Goal: Transaction & Acquisition: Purchase product/service

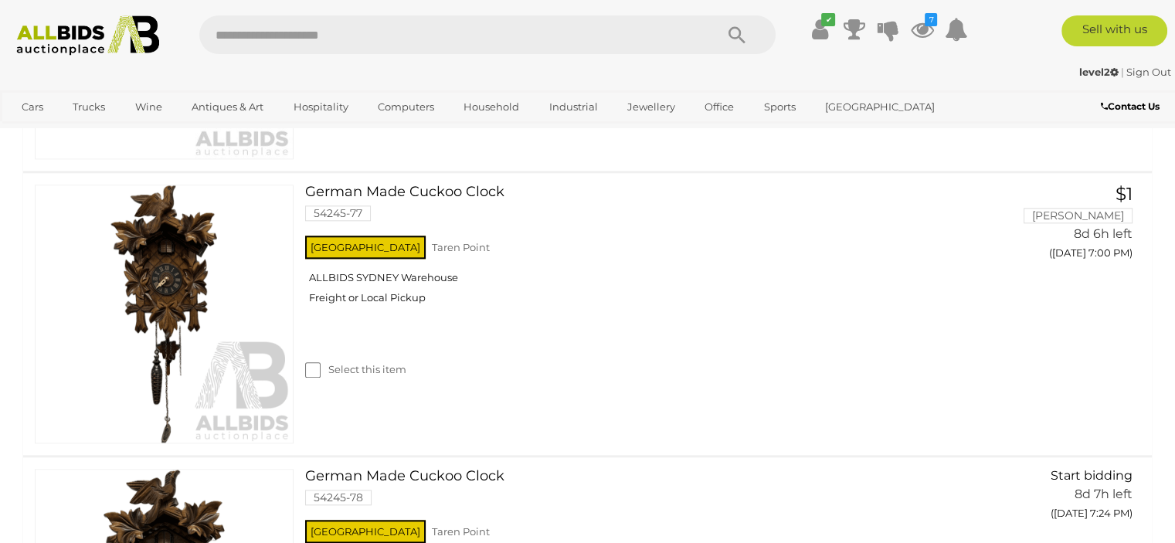
scroll to position [1700, 0]
click at [139, 38] on img at bounding box center [87, 35] width 159 height 40
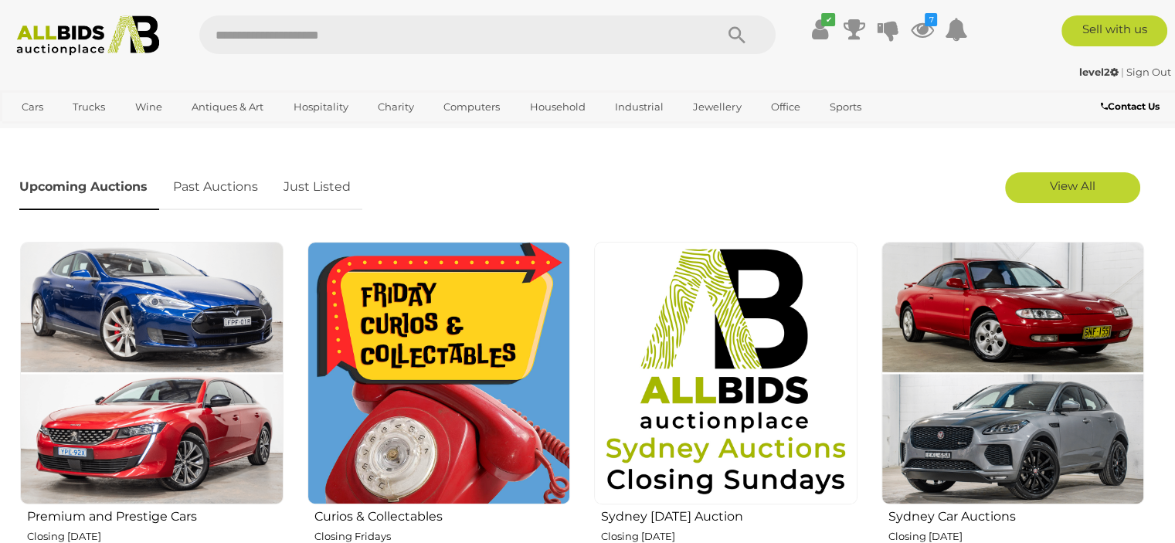
scroll to position [464, 0]
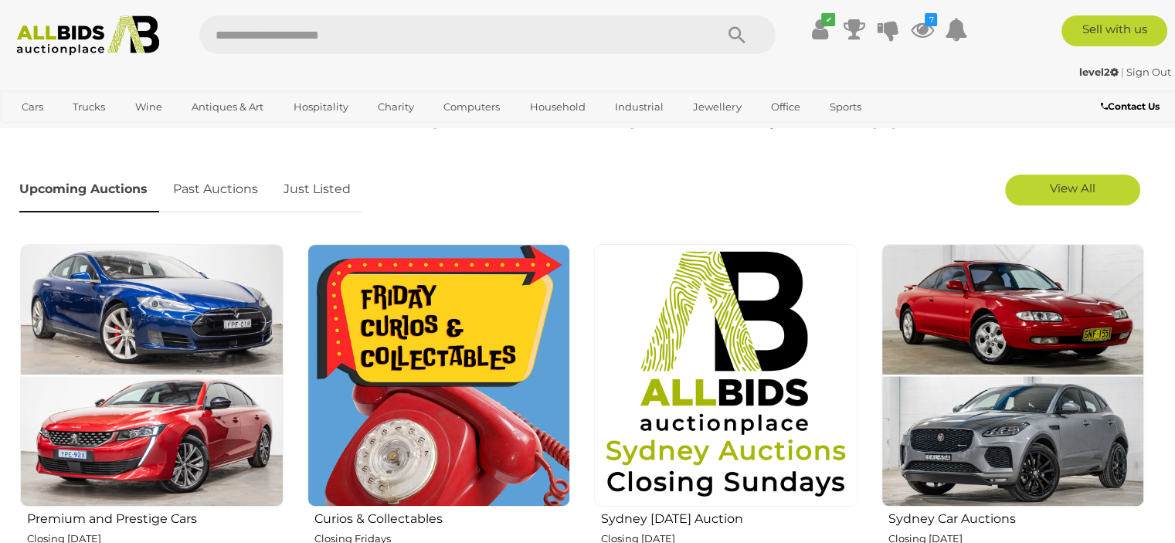
click at [309, 190] on link "Just Listed" at bounding box center [317, 190] width 90 height 46
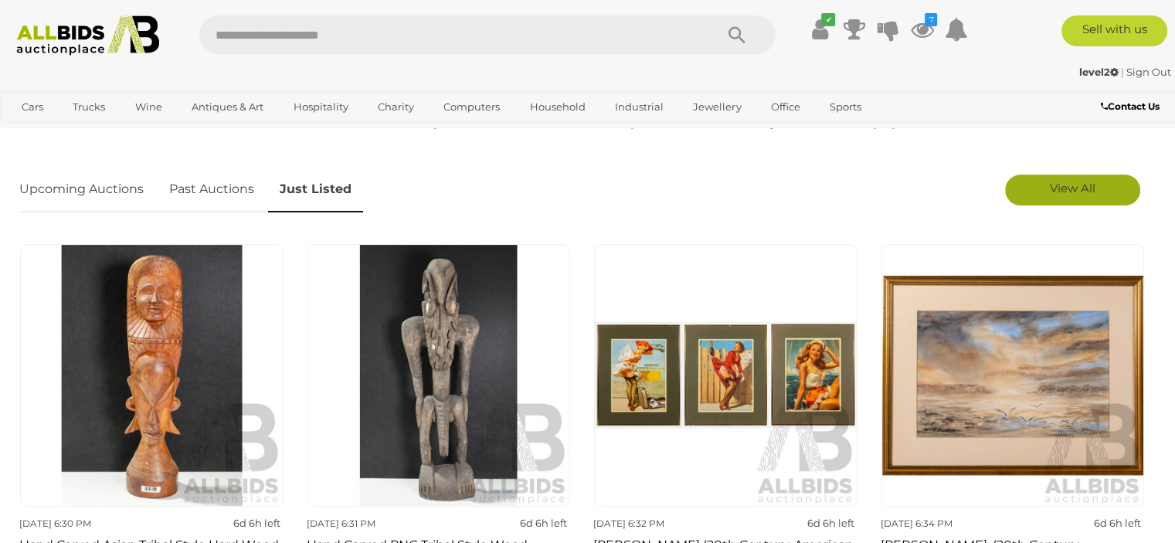
click at [1066, 178] on link "View All" at bounding box center [1072, 190] width 135 height 31
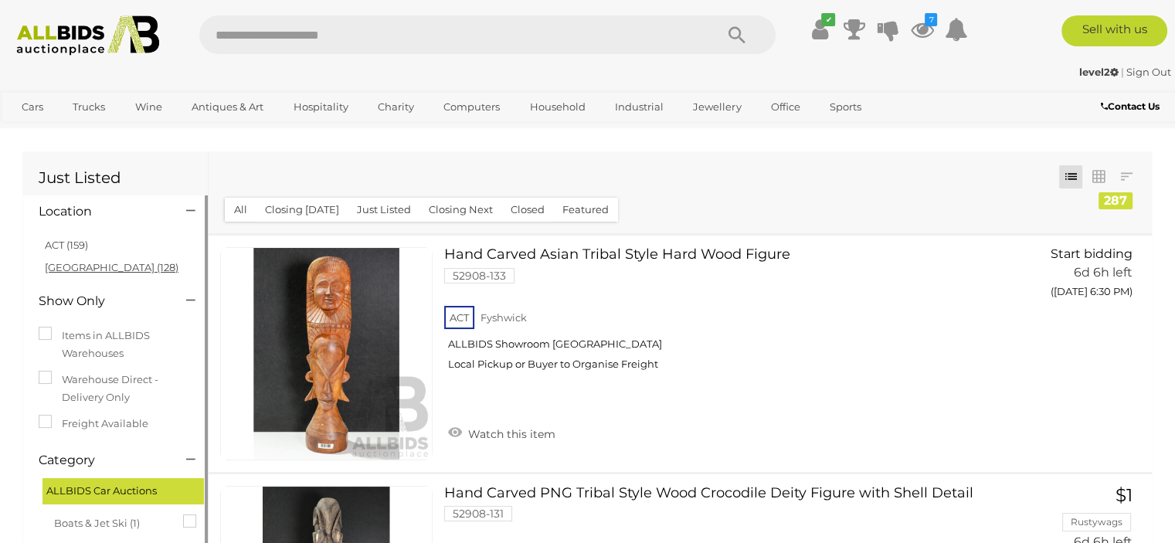
click at [87, 270] on link "NSW (128)" at bounding box center [112, 267] width 134 height 12
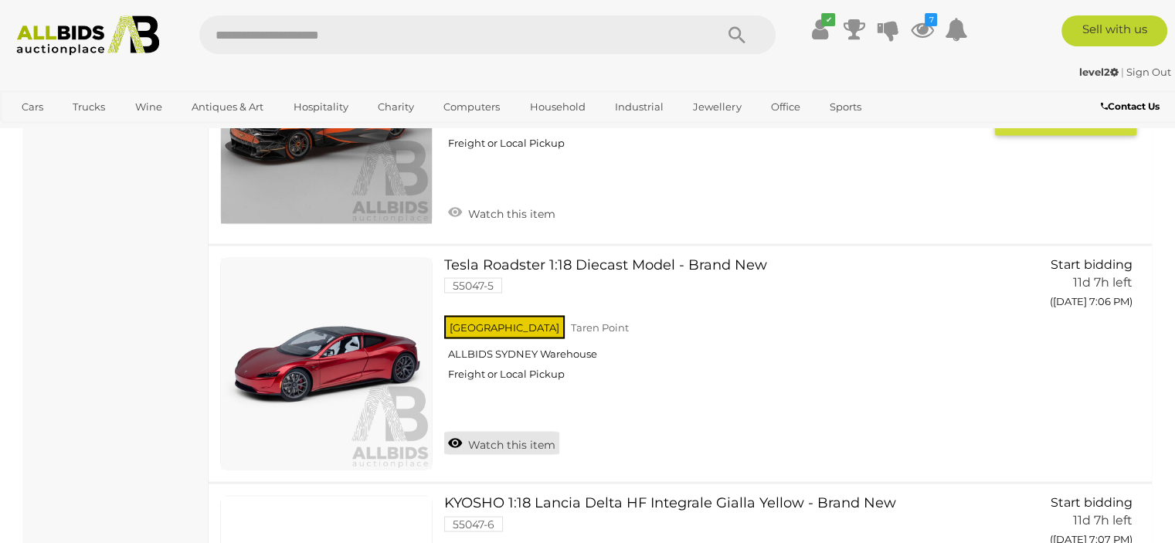
scroll to position [2859, 0]
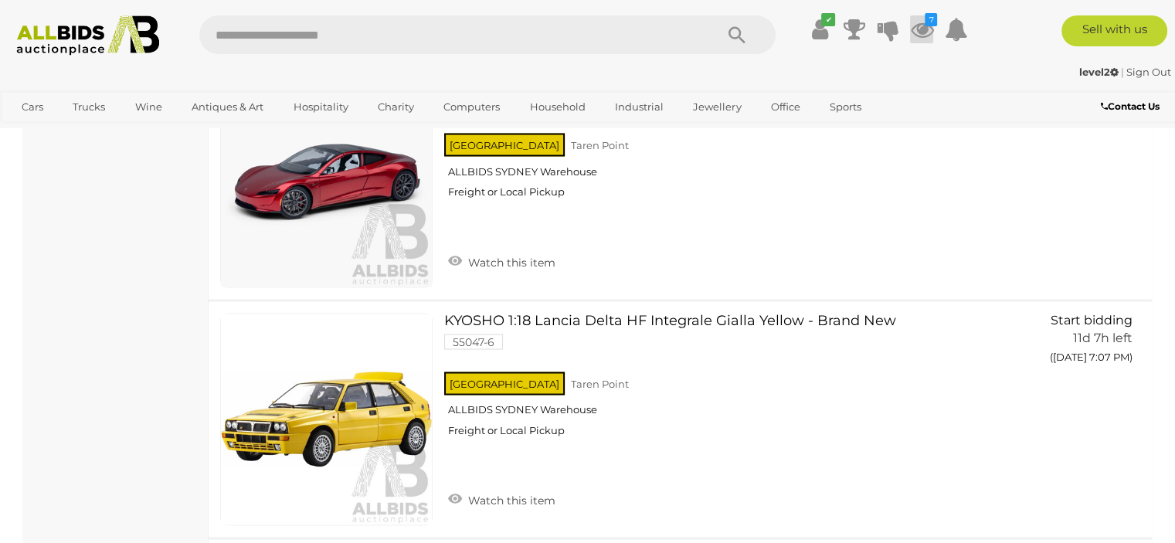
click at [923, 39] on icon at bounding box center [921, 29] width 23 height 28
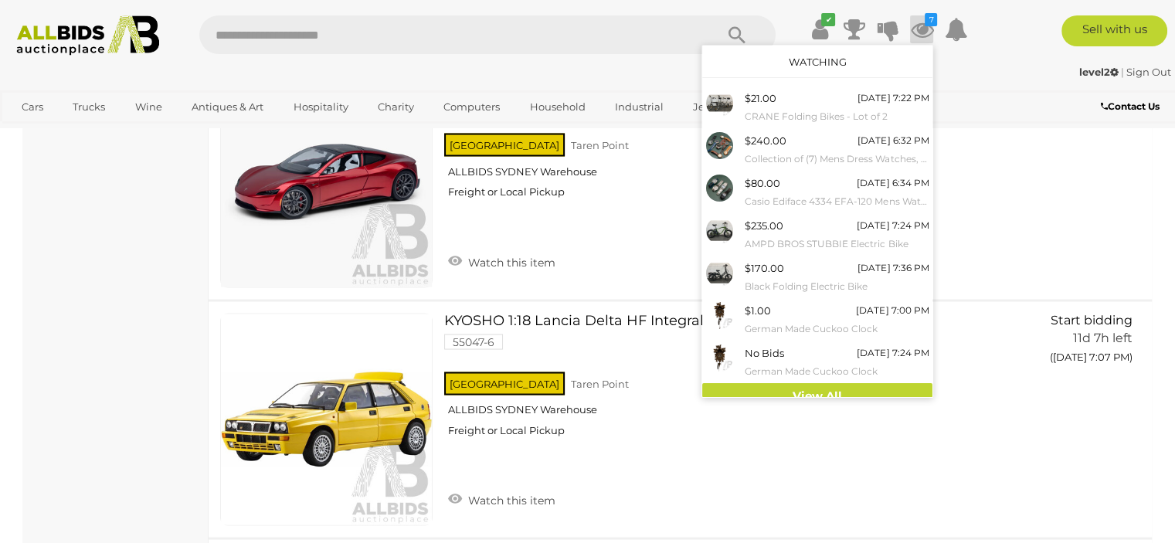
click at [115, 39] on img at bounding box center [87, 35] width 159 height 40
